Goal: Information Seeking & Learning: Learn about a topic

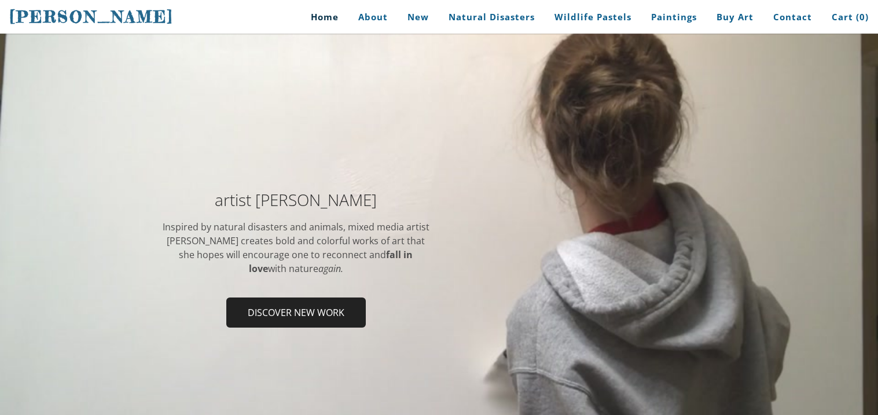
scroll to position [21, 0]
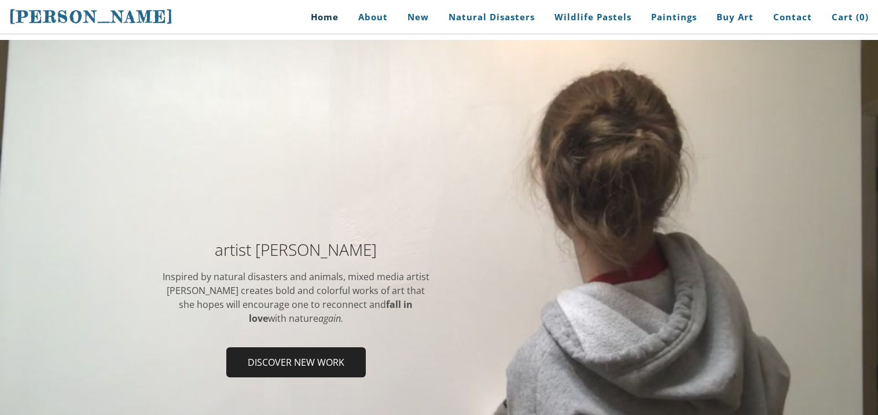
scroll to position [8, 0]
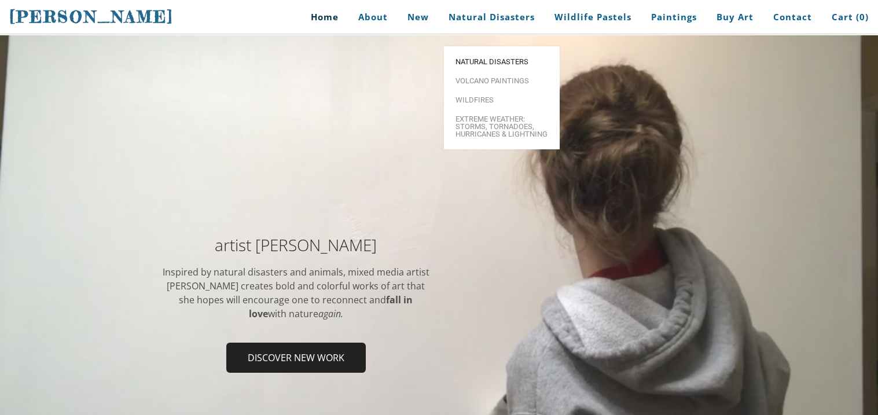
click at [508, 58] on span "Natural Disasters" at bounding box center [502, 62] width 93 height 8
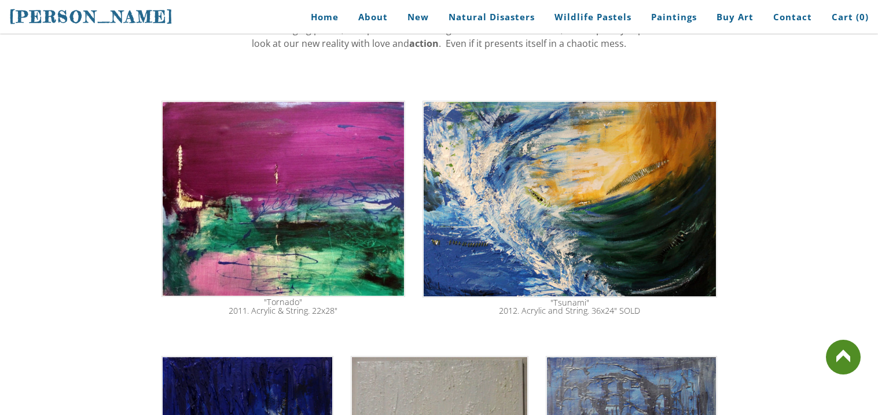
scroll to position [399, 0]
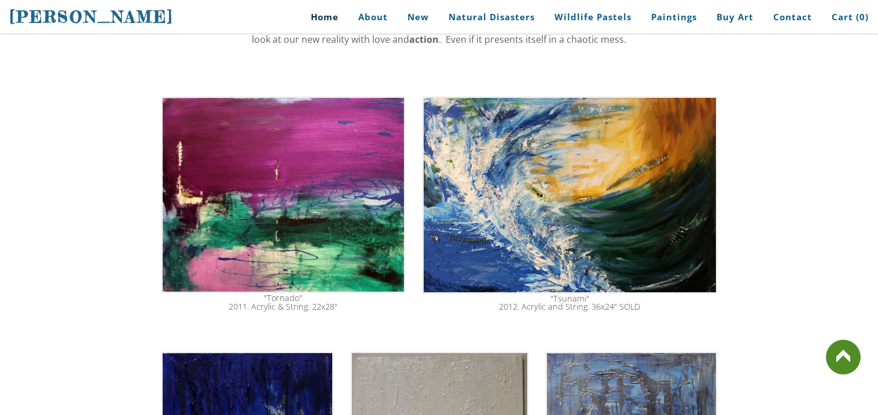
click at [336, 18] on link "Home" at bounding box center [321, 17] width 54 height 26
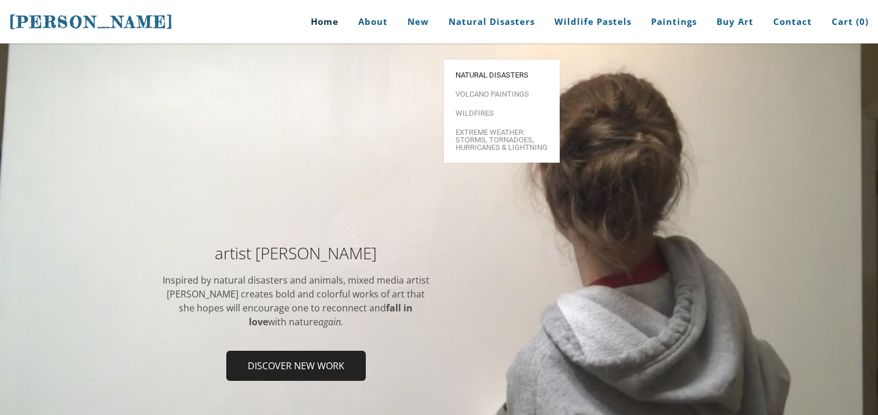
click at [470, 71] on span "Natural Disasters" at bounding box center [502, 75] width 93 height 8
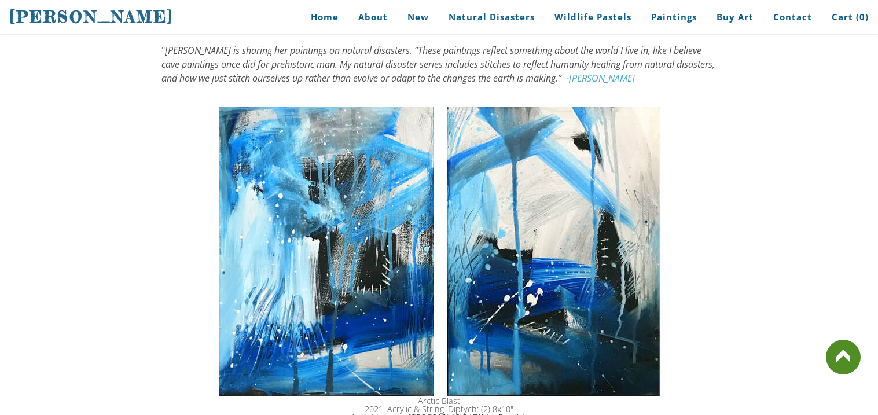
scroll to position [1004, 0]
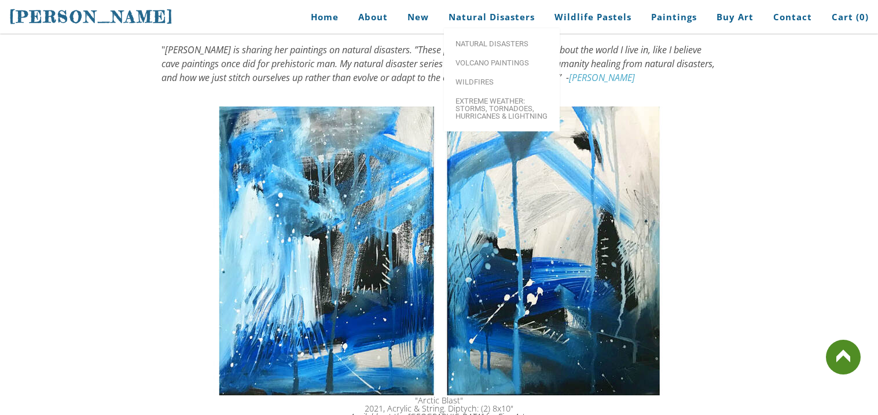
drag, startPoint x: 381, startPoint y: 244, endPoint x: 347, endPoint y: 188, distance: 65.4
click at [347, 188] on img at bounding box center [440, 251] width 452 height 289
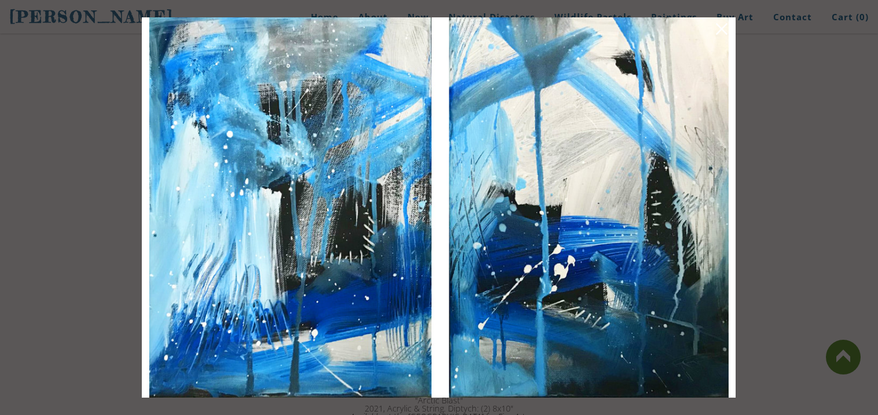
drag, startPoint x: 347, startPoint y: 188, endPoint x: 471, endPoint y: 5, distance: 220.6
click at [471, 5] on div at bounding box center [439, 207] width 878 height 415
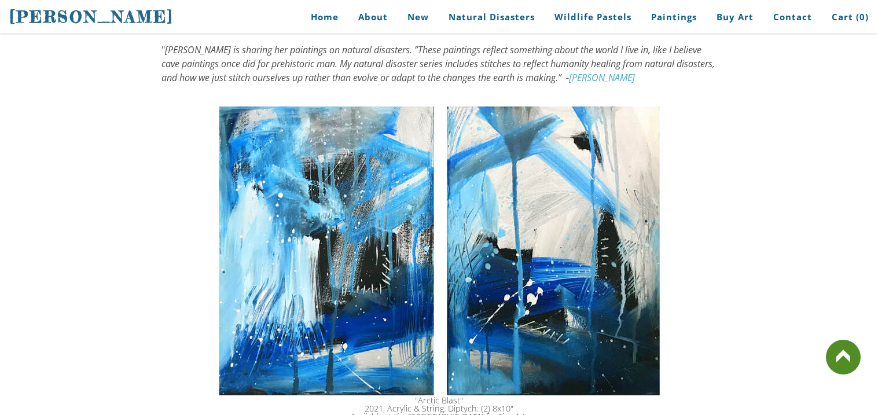
click at [395, 82] on div "For years, there has been evidence that wild animals are more in tune with thei…" at bounding box center [440, 283] width 556 height 2157
drag, startPoint x: 331, startPoint y: 206, endPoint x: 156, endPoint y: 221, distance: 175.5
click at [156, 221] on div "For years, there has been evidence that wild animals are more in tune with thei…" at bounding box center [439, 292] width 878 height 2238
drag, startPoint x: 453, startPoint y: 188, endPoint x: 475, endPoint y: 133, distance: 59.2
click at [475, 133] on img at bounding box center [440, 251] width 452 height 289
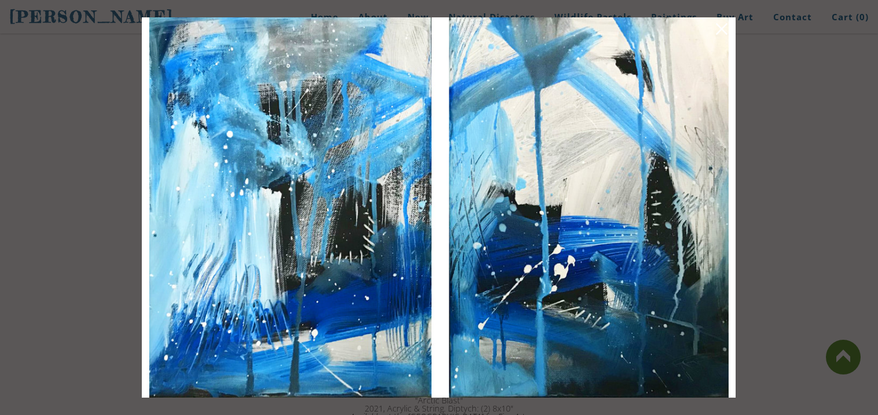
click at [838, 109] on div at bounding box center [439, 207] width 878 height 415
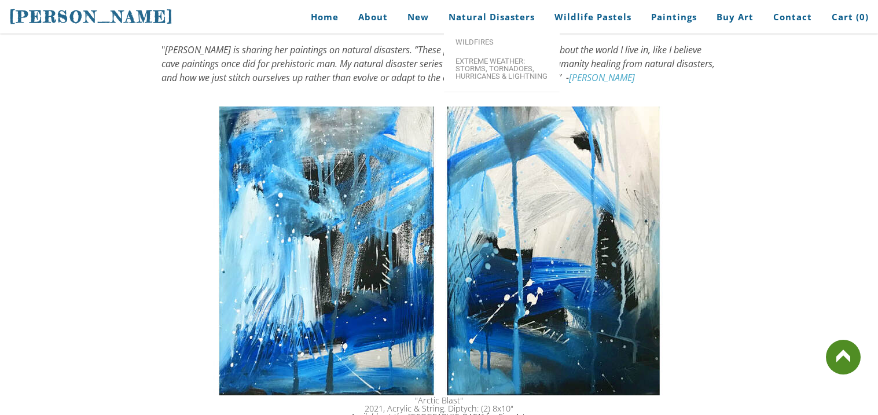
drag, startPoint x: 397, startPoint y: 107, endPoint x: 548, endPoint y: -49, distance: 217.0
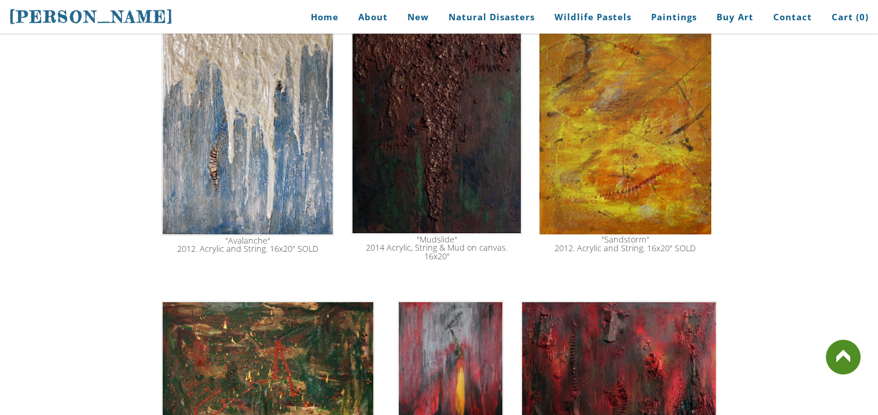
scroll to position [1462, 0]
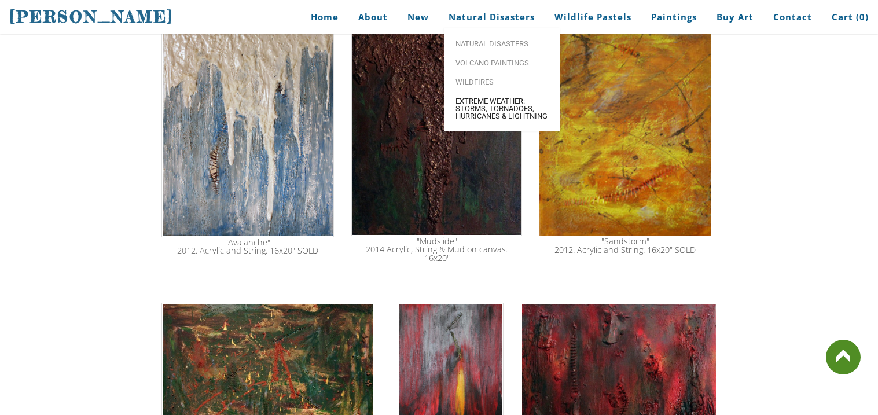
click at [493, 104] on span "Extreme Weather: Storms, Tornadoes, Hurricanes & Lightning" at bounding box center [502, 108] width 93 height 23
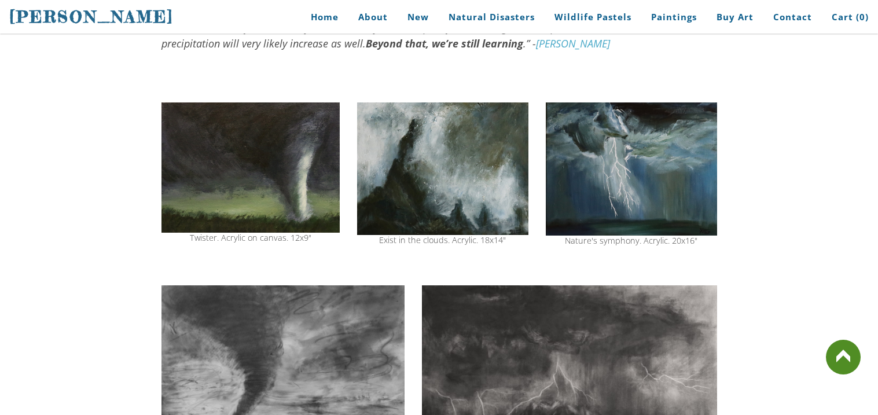
scroll to position [334, 0]
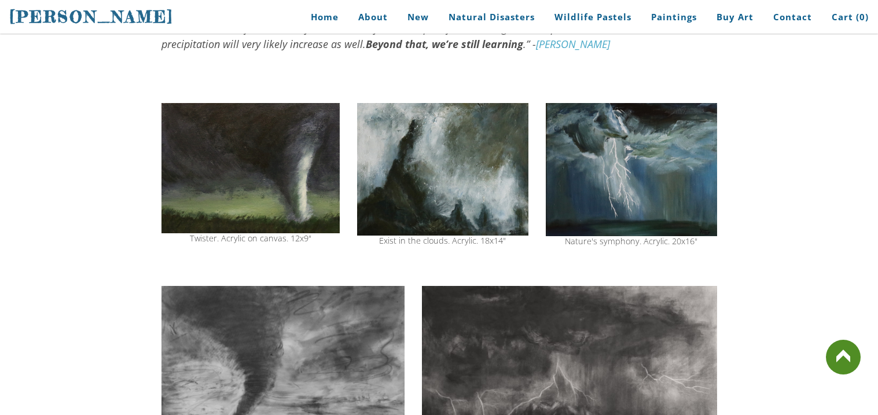
drag, startPoint x: 316, startPoint y: 248, endPoint x: 186, endPoint y: 240, distance: 129.9
click at [186, 240] on div "Twister. Acrylic on canvas. 12x9"" at bounding box center [251, 173] width 178 height 152
drag, startPoint x: 323, startPoint y: 204, endPoint x: 440, endPoint y: 89, distance: 165.0
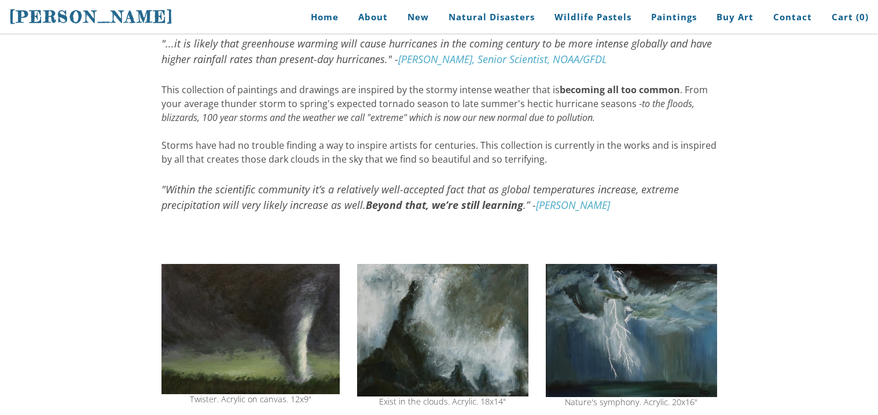
scroll to position [0, 0]
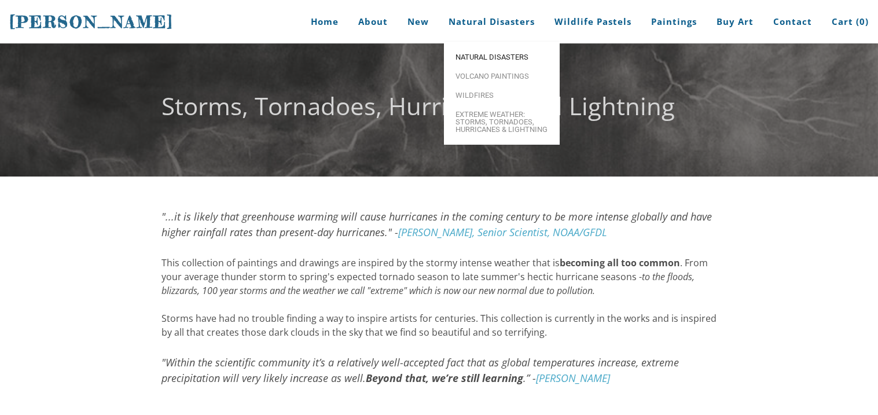
click at [499, 54] on span "Natural Disasters" at bounding box center [502, 57] width 93 height 8
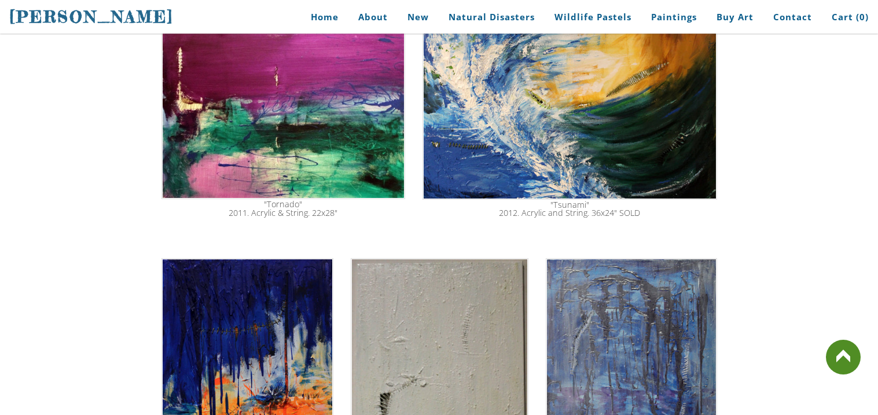
scroll to position [530, 0]
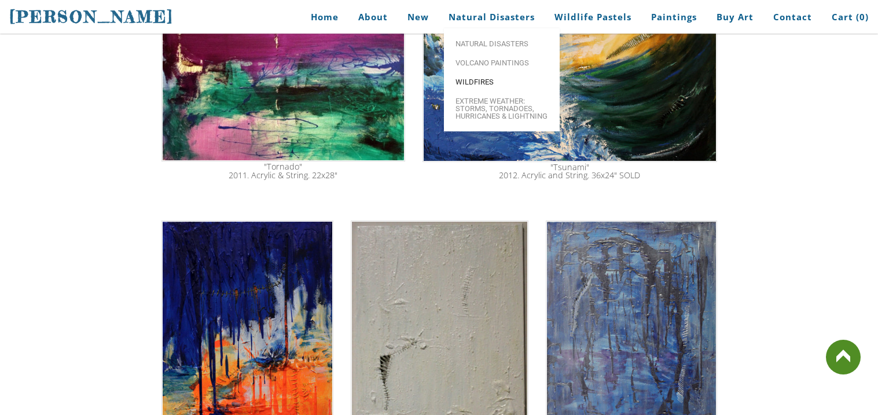
click at [488, 77] on link "Wildfires" at bounding box center [502, 81] width 116 height 19
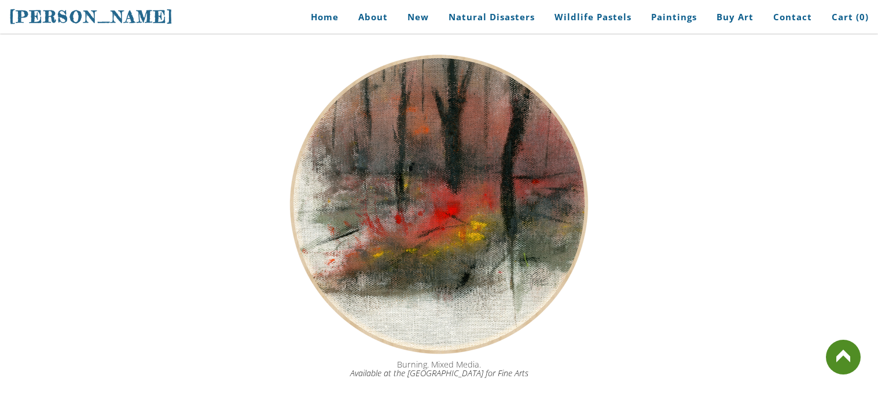
scroll to position [1288, 0]
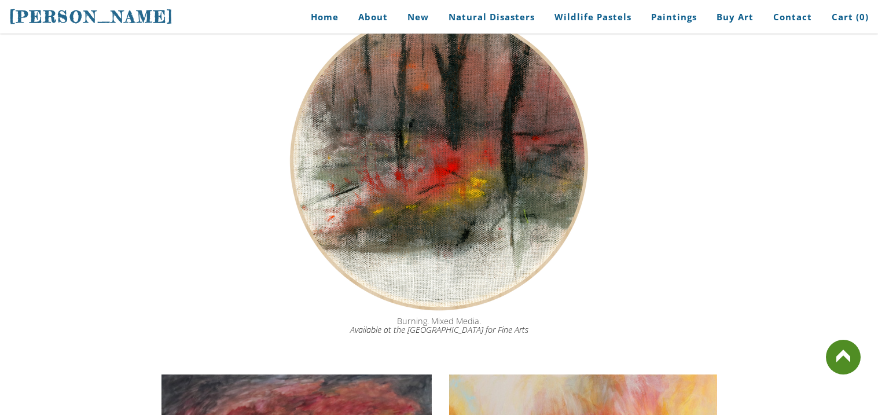
click at [467, 168] on img at bounding box center [439, 161] width 318 height 310
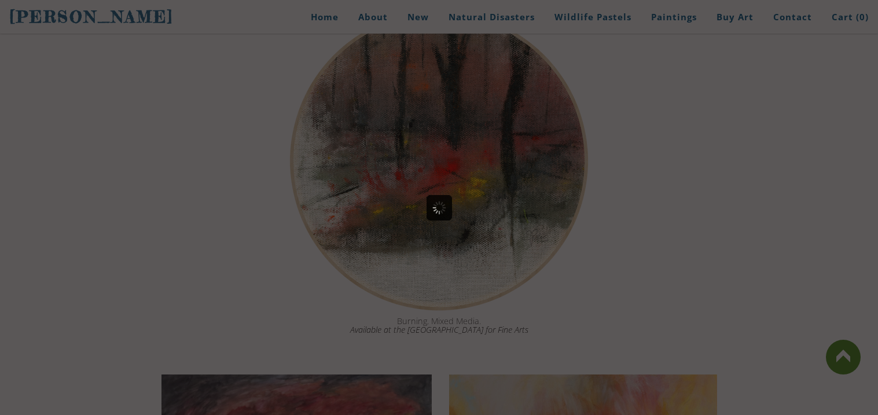
click at [467, 168] on div at bounding box center [439, 207] width 878 height 415
